Goal: Check status

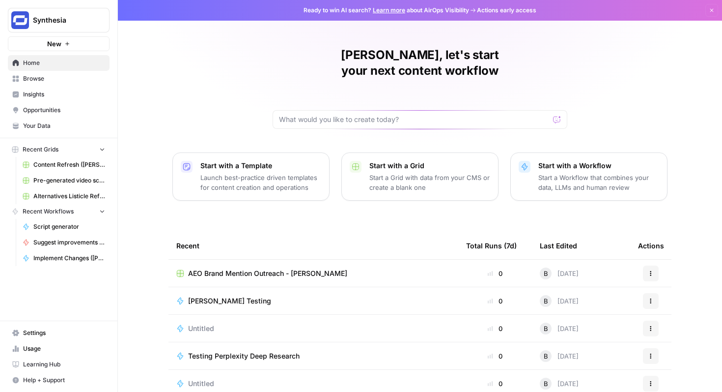
click at [51, 345] on span "Usage" at bounding box center [64, 348] width 82 height 9
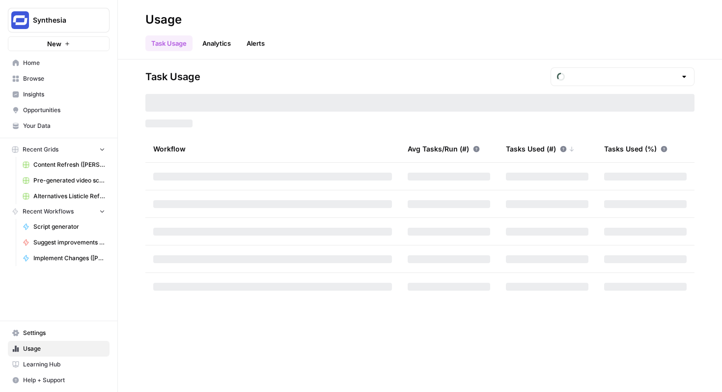
type input "October Tasks"
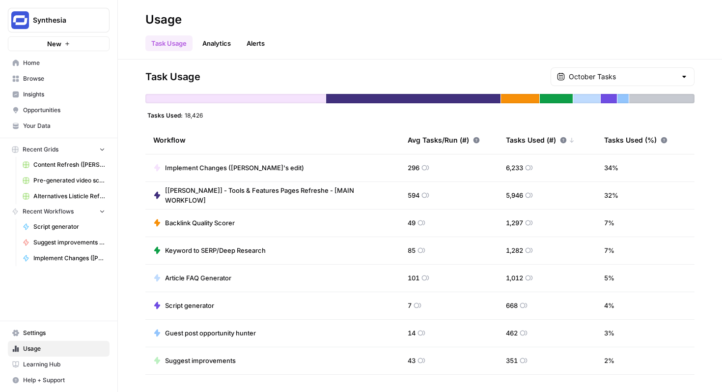
click at [316, 195] on span "[[PERSON_NAME]] - Tools & Features Pages Refreshe - [MAIN WORKFLOW]" at bounding box center [278, 195] width 227 height 20
